Goal: Task Accomplishment & Management: Use online tool/utility

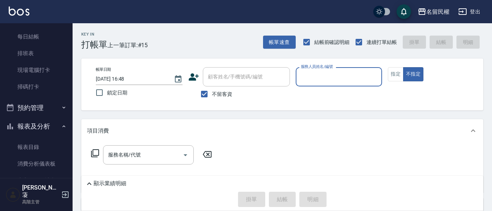
scroll to position [145, 0]
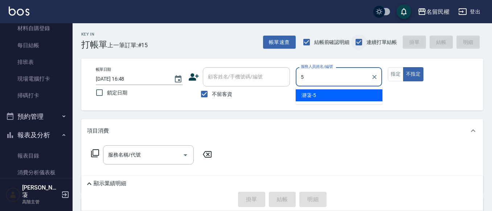
type input "瀞蓤-5"
type button "false"
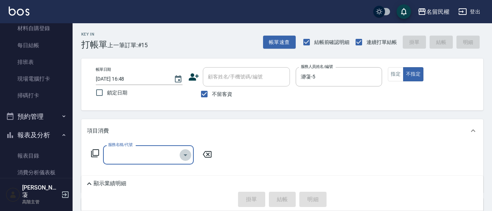
click at [187, 156] on icon "Open" at bounding box center [185, 155] width 9 height 9
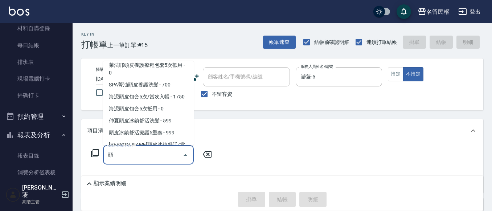
scroll to position [73, 0]
click at [146, 59] on span "萊法耶頭皮養護療程包套5次/當次入帳 - 6000" at bounding box center [148, 49] width 91 height 20
type input "萊法耶頭皮養護療程包套5次/當次入帳(602)"
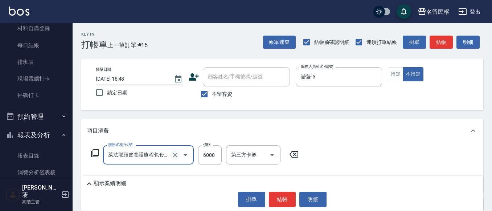
click at [175, 156] on icon "Clear" at bounding box center [175, 154] width 7 height 7
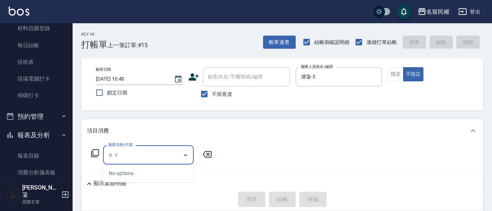
type input "ㄓ"
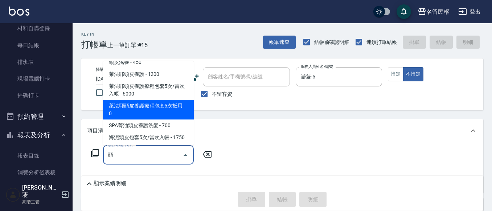
scroll to position [73, 0]
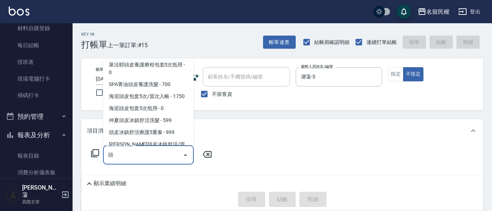
click at [156, 59] on span "萊法耶頭皮養護療程包套5次/當次入帳 - 6000" at bounding box center [148, 49] width 91 height 20
type input "萊法耶頭皮養護療程包套5次/當次入帳(602)"
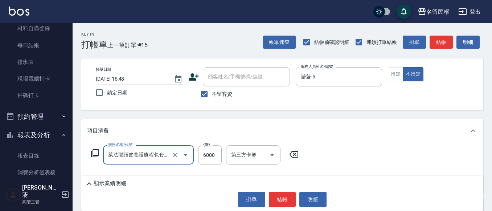
click at [181, 154] on button "Open" at bounding box center [186, 155] width 12 height 12
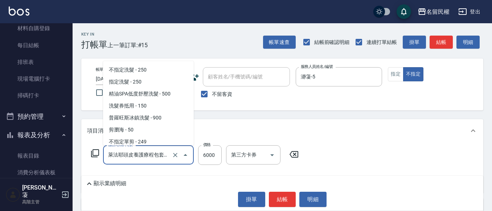
scroll to position [700, 0]
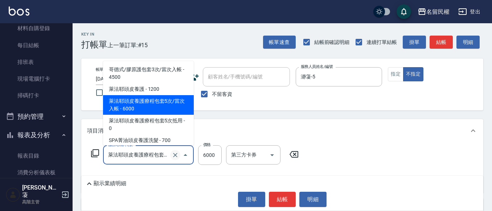
click at [176, 155] on icon "Clear" at bounding box center [175, 155] width 4 height 4
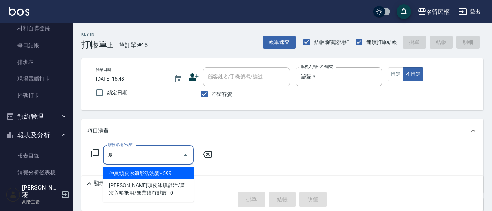
drag, startPoint x: 175, startPoint y: 172, endPoint x: 172, endPoint y: 171, distance: 3.7
click at [174, 172] on span "仲夏頭皮冰鎮舒活洗髮 - 599" at bounding box center [148, 173] width 91 height 12
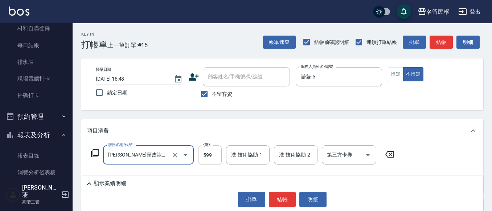
type input "仲夏頭皮冰鎮舒活洗髮(607)"
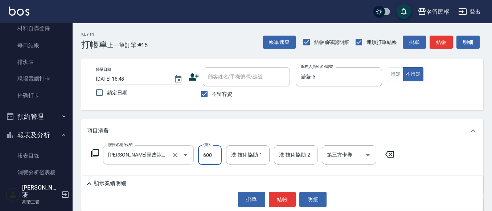
type input "600"
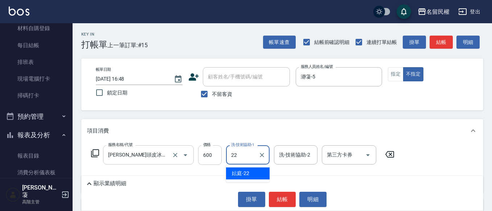
type input "妘庭-22"
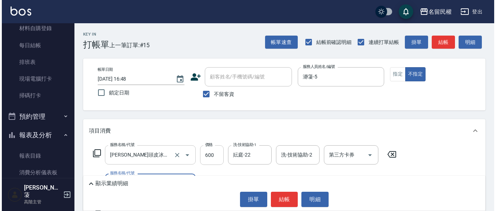
scroll to position [0, 0]
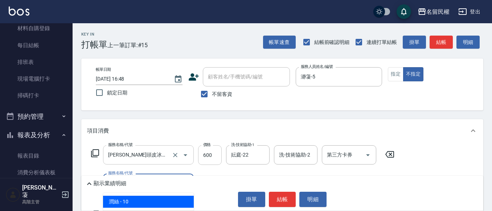
type input "潤絲(701)"
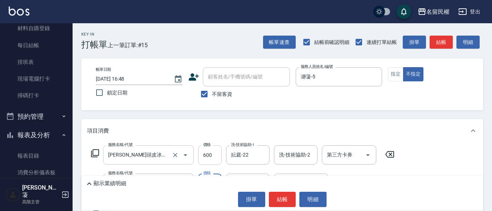
type input "30"
type input "妘庭-22"
click at [282, 201] on button "結帳" at bounding box center [282, 199] width 27 height 15
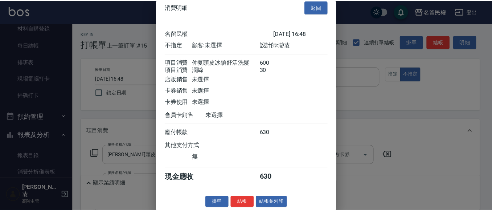
scroll to position [18, 0]
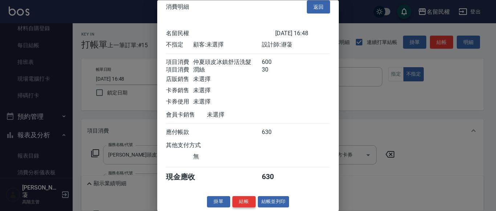
click at [244, 201] on button "結帳" at bounding box center [243, 201] width 23 height 11
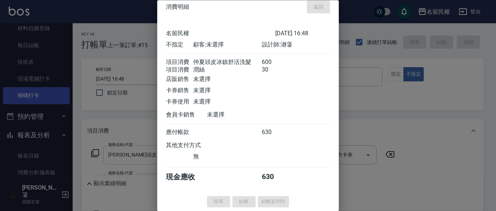
type input "2025/09/12 19:12"
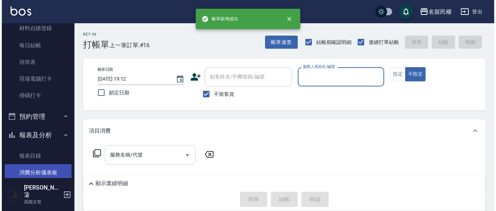
scroll to position [254, 0]
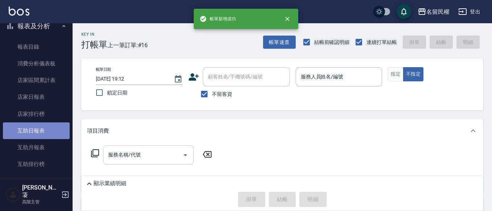
click at [37, 128] on link "互助日報表" at bounding box center [36, 130] width 67 height 17
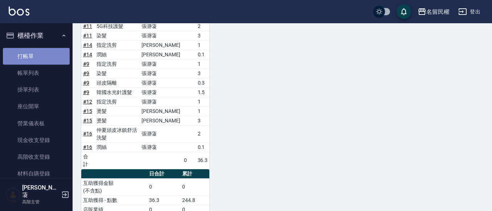
click at [45, 56] on link "打帳單" at bounding box center [36, 56] width 67 height 17
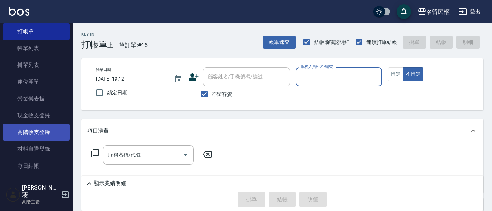
scroll to position [36, 0]
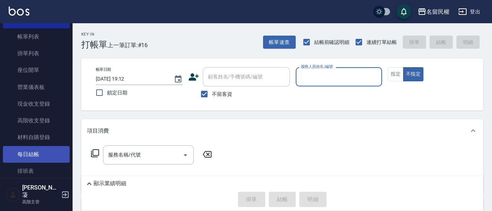
click at [40, 147] on link "每日結帳" at bounding box center [36, 154] width 67 height 17
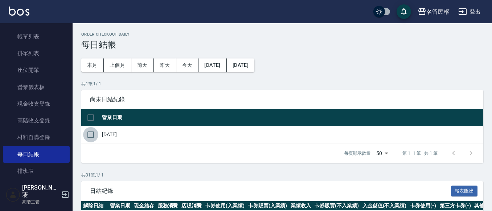
drag, startPoint x: 89, startPoint y: 132, endPoint x: 139, endPoint y: 146, distance: 52.3
click at [89, 132] on input "checkbox" at bounding box center [90, 134] width 15 height 15
checkbox input "true"
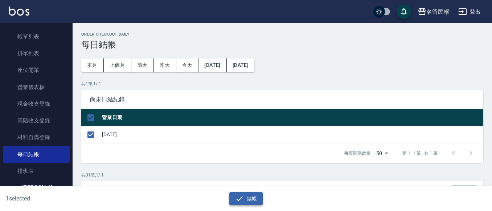
click at [259, 200] on button "結帳" at bounding box center [246, 198] width 34 height 13
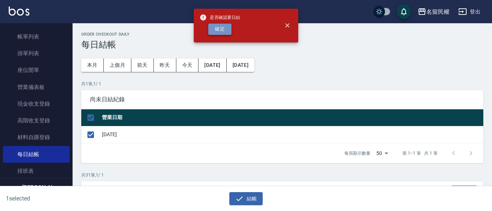
click at [213, 30] on button "確定" at bounding box center [219, 29] width 23 height 11
checkbox input "false"
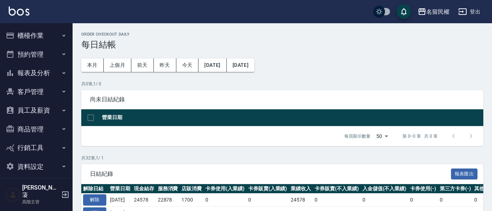
click at [54, 67] on button "報表及分析" at bounding box center [36, 73] width 67 height 19
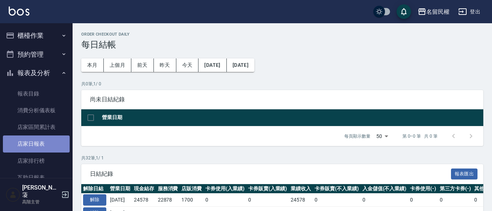
click at [47, 138] on link "店家日報表" at bounding box center [36, 143] width 67 height 17
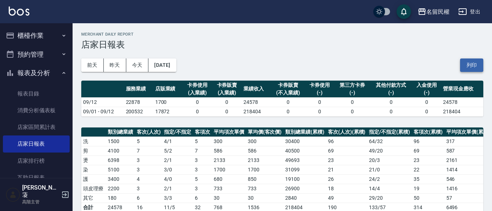
click at [476, 65] on button "列印" at bounding box center [471, 64] width 23 height 13
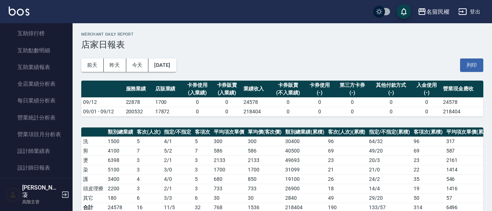
scroll to position [218, 0]
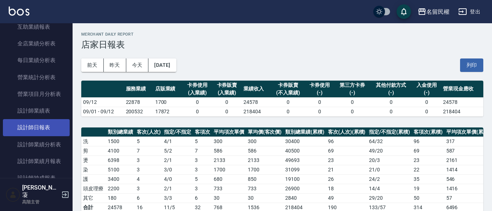
click at [46, 124] on link "設計師日報表" at bounding box center [36, 127] width 67 height 17
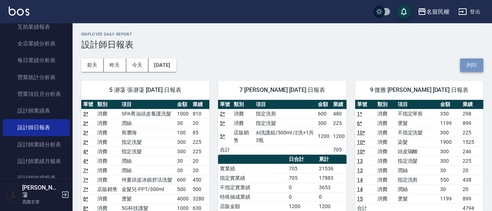
click at [468, 62] on button "列印" at bounding box center [471, 64] width 23 height 13
drag, startPoint x: 60, startPoint y: 75, endPoint x: 60, endPoint y: 42, distance: 33.4
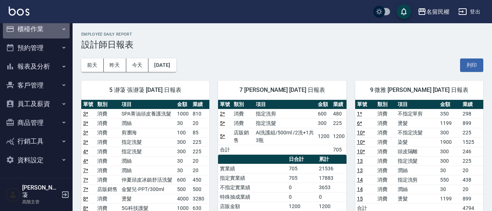
click at [60, 32] on button "櫃檯作業" at bounding box center [36, 29] width 67 height 19
